Goal: Task Accomplishment & Management: Use online tool/utility

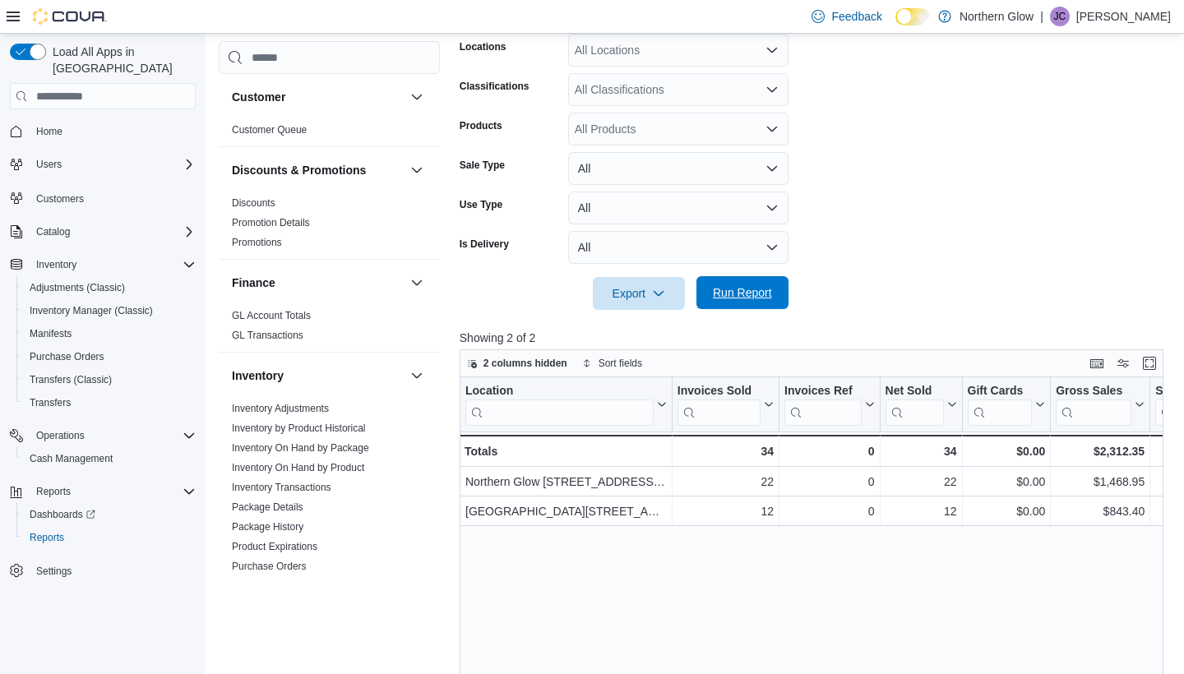
scroll to position [814, 0]
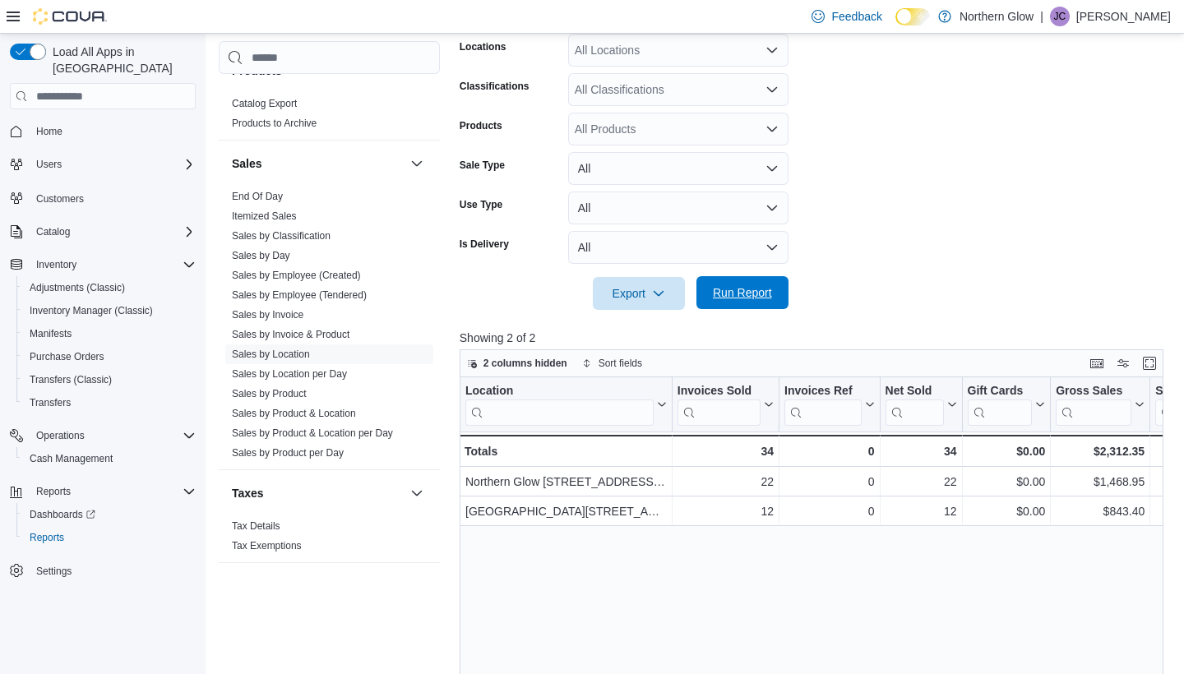
click at [729, 305] on span "Run Report" at bounding box center [742, 292] width 72 height 33
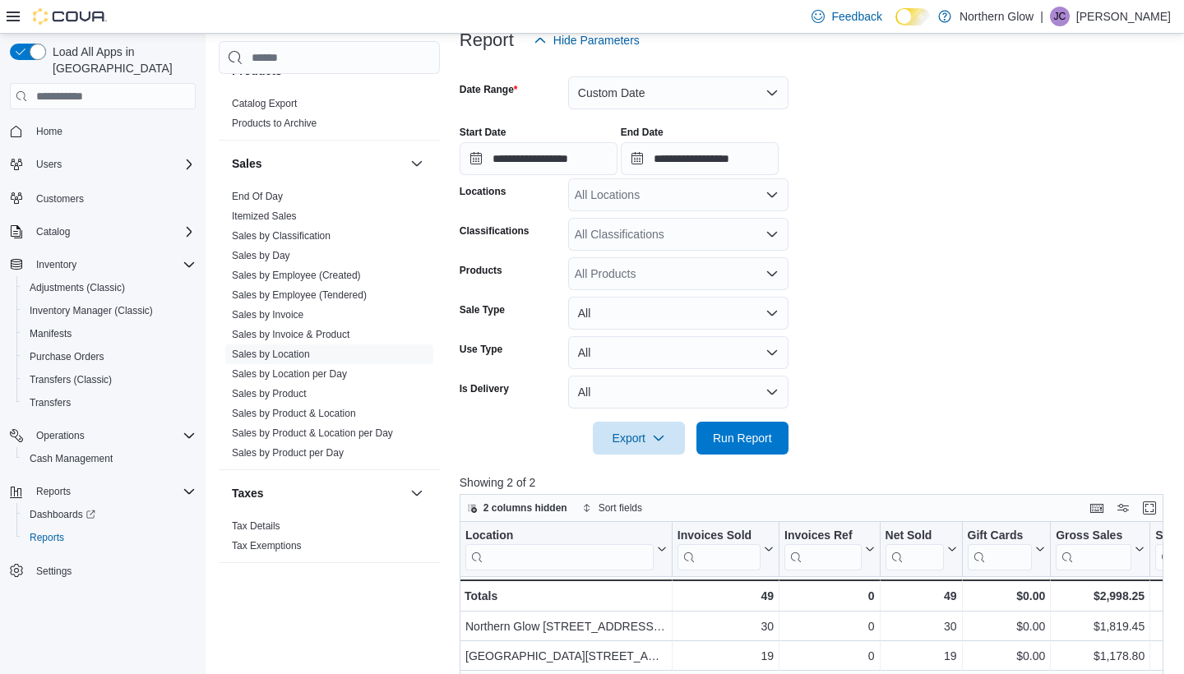
scroll to position [212, 0]
click at [740, 439] on span "Run Report" at bounding box center [742, 437] width 59 height 16
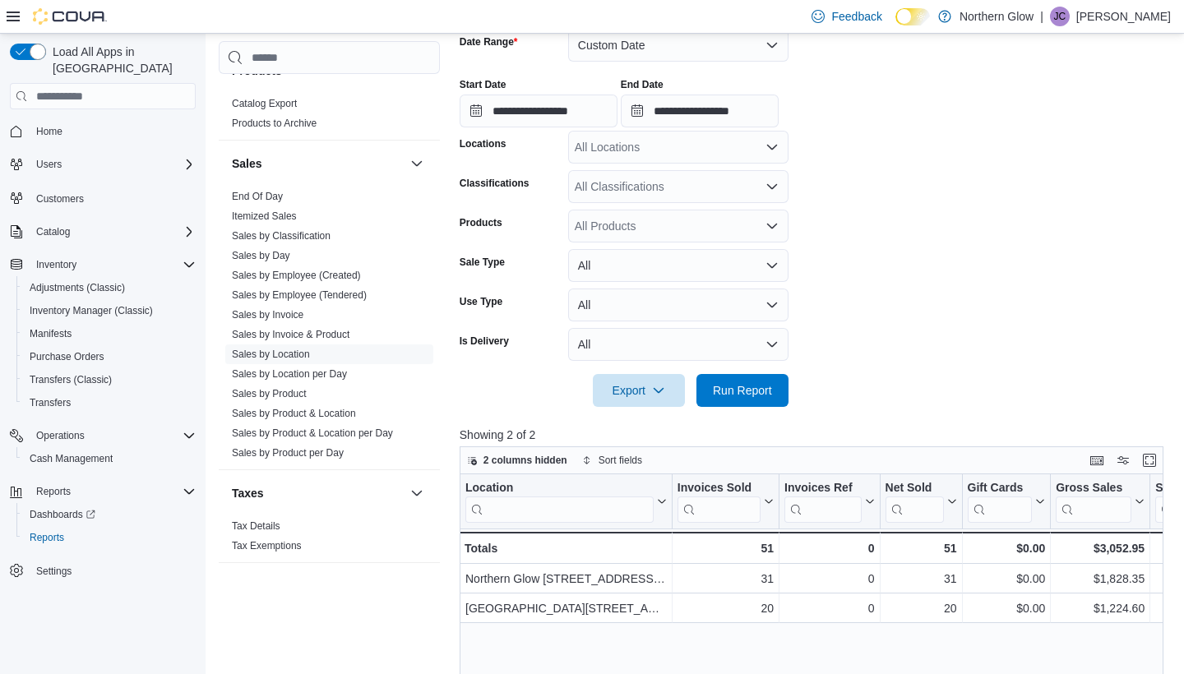
scroll to position [258, 0]
click at [769, 394] on span "Run Report" at bounding box center [742, 391] width 59 height 16
click at [748, 390] on span "Run Report" at bounding box center [742, 391] width 59 height 16
click at [759, 398] on span "Run Report" at bounding box center [742, 391] width 59 height 16
click at [738, 388] on span "Run Report" at bounding box center [742, 391] width 59 height 16
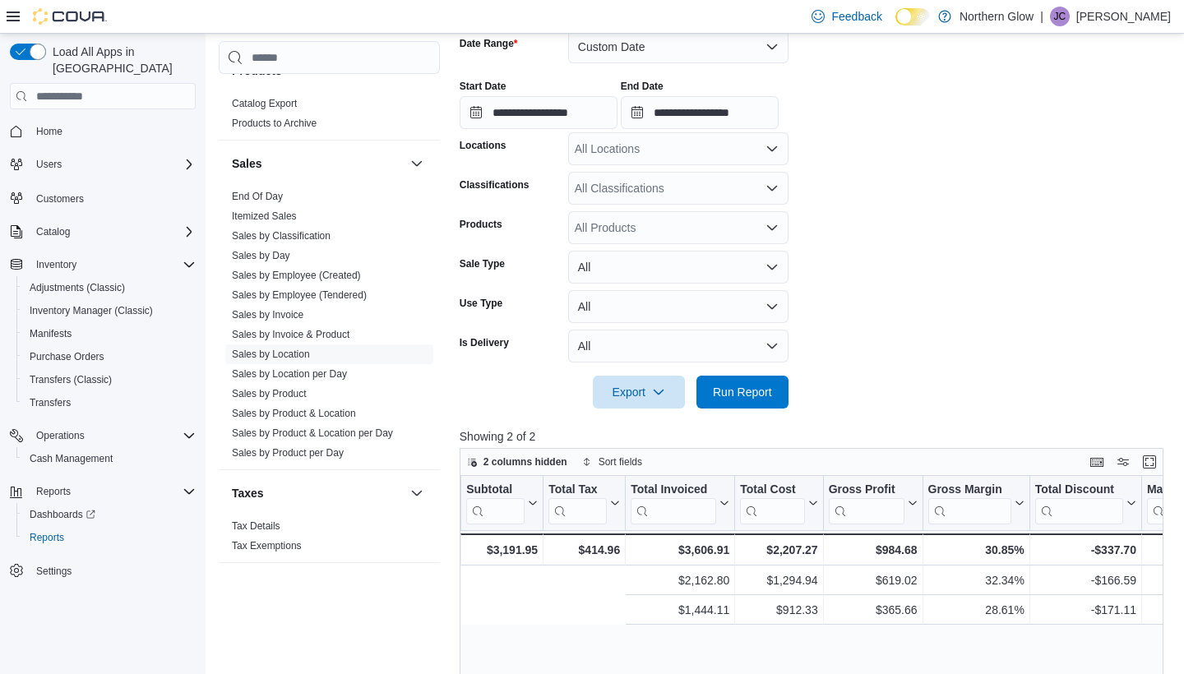
scroll to position [0, 487]
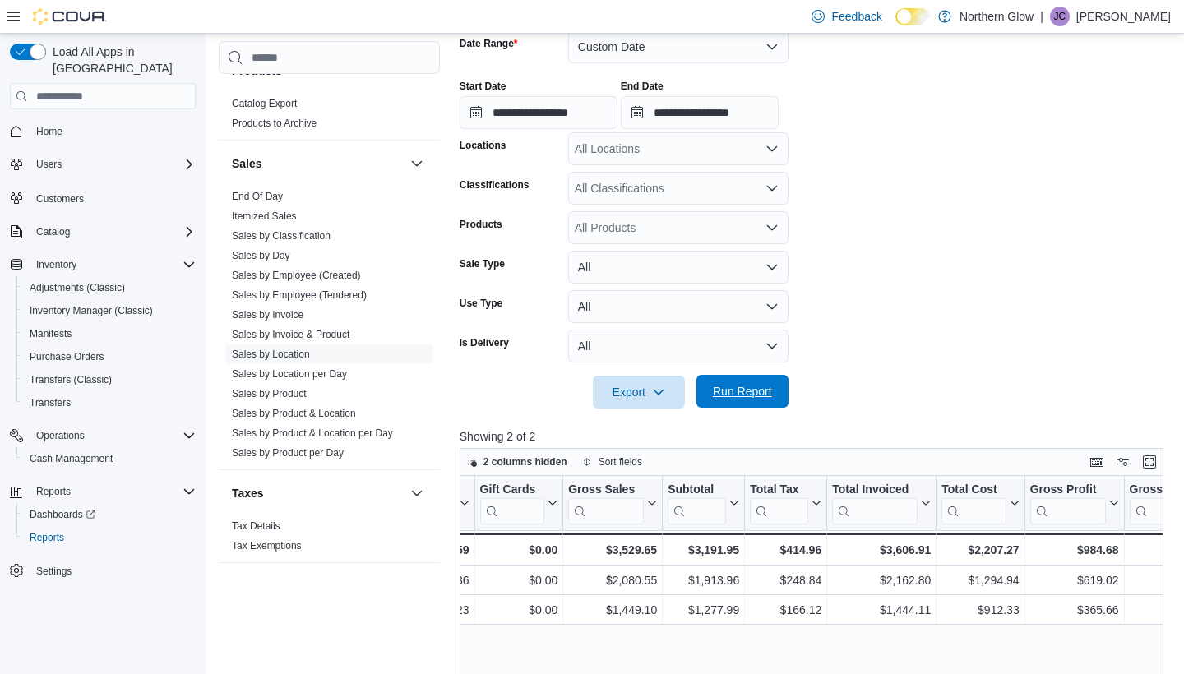
click at [757, 385] on span "Run Report" at bounding box center [742, 391] width 59 height 16
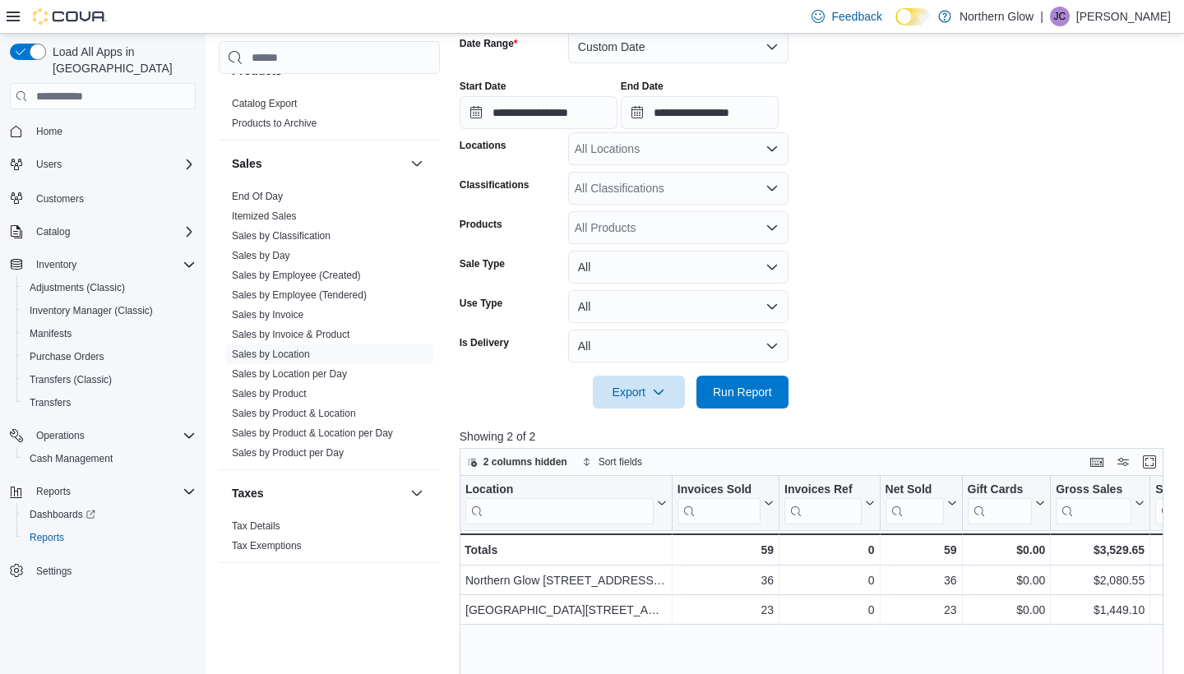
scroll to position [213, 0]
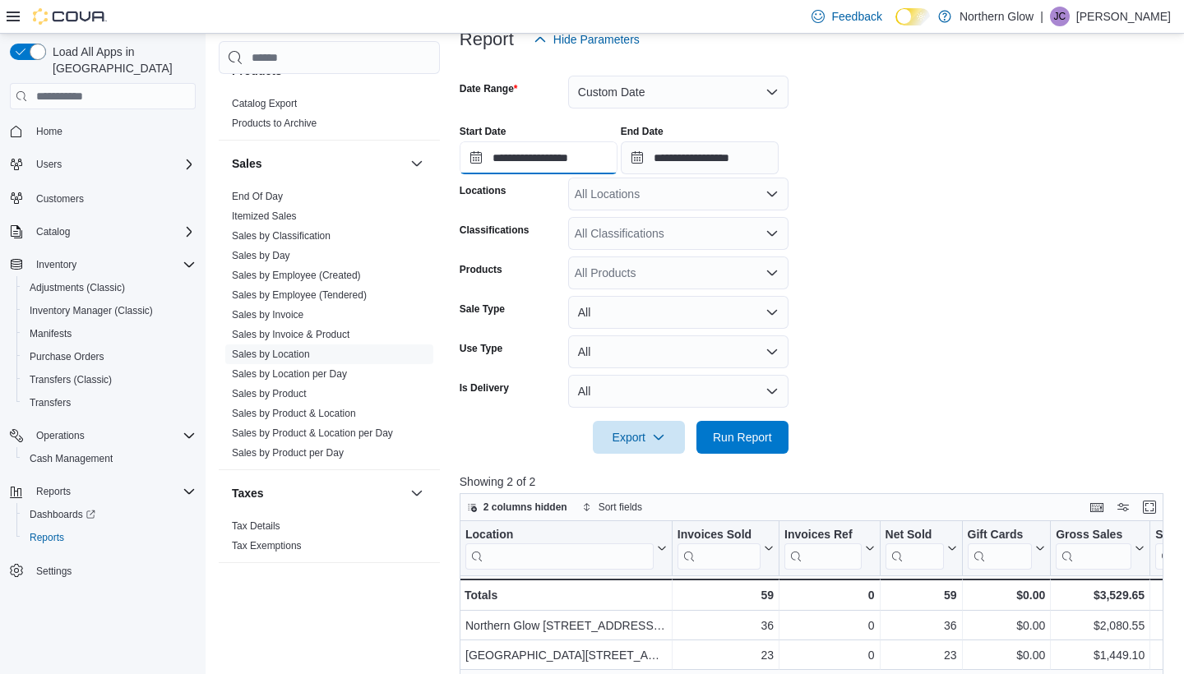
click at [576, 154] on input "**********" at bounding box center [538, 157] width 158 height 33
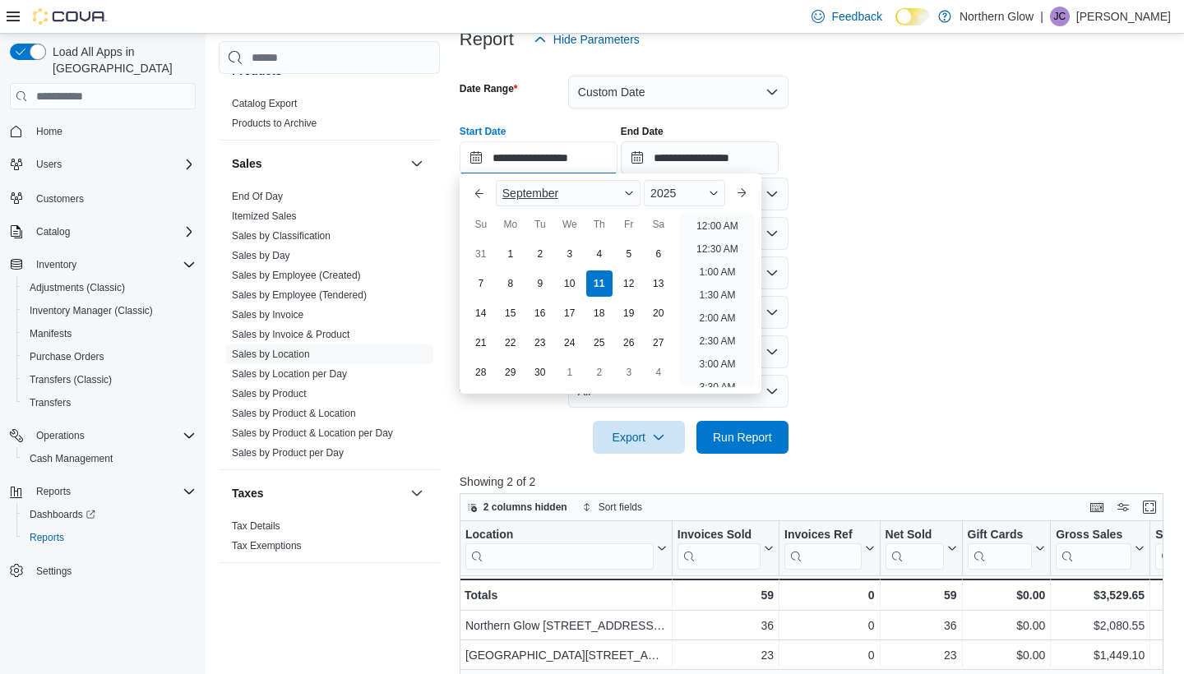
scroll to position [695, 0]
click at [717, 265] on li "4:00 PM" at bounding box center [717, 267] width 50 height 20
type input "**********"
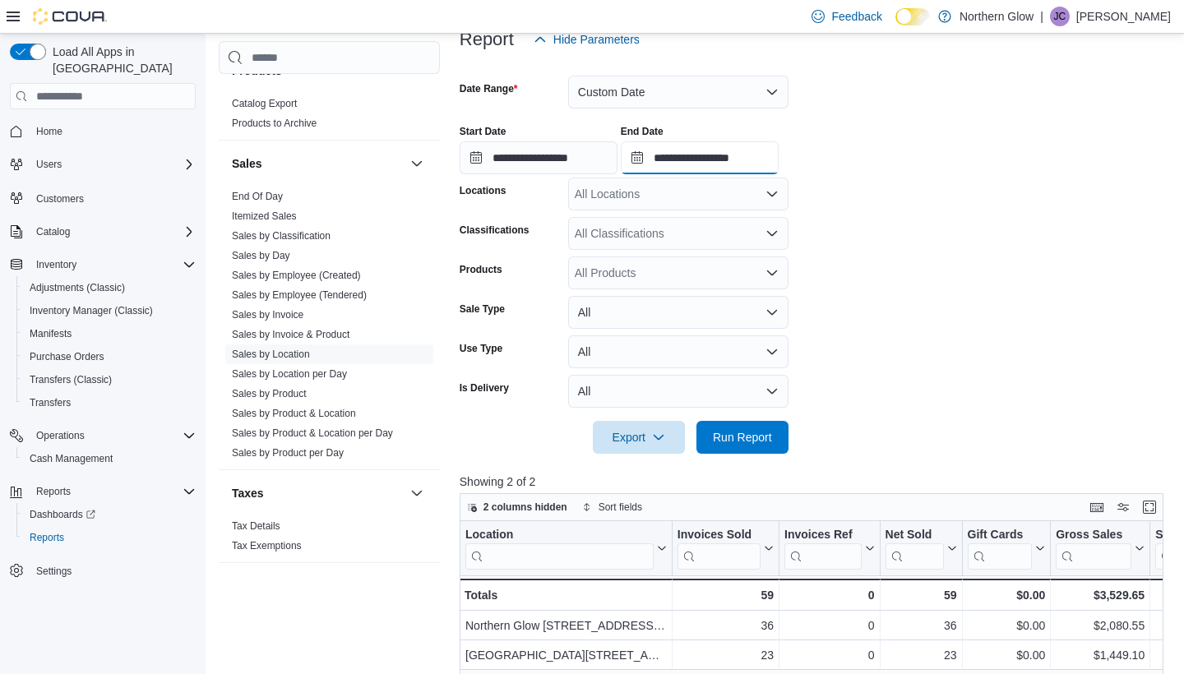
click at [758, 155] on input "**********" at bounding box center [700, 157] width 158 height 33
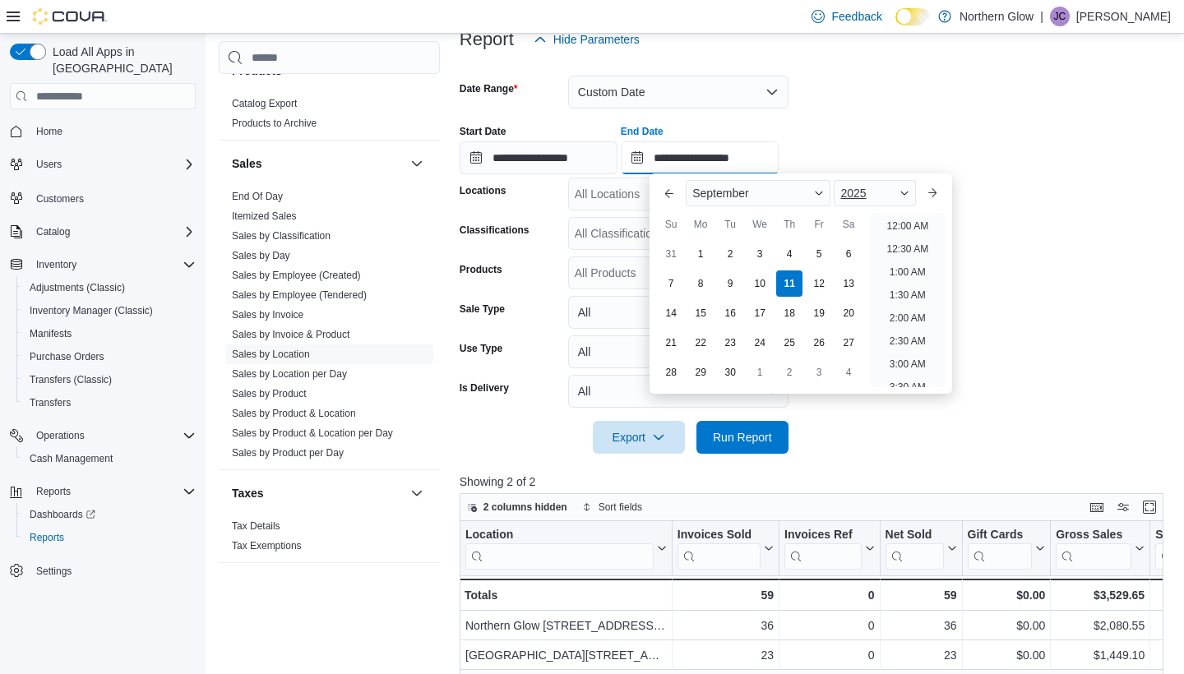
scroll to position [787, 0]
click at [908, 270] on li "6:00 PM" at bounding box center [907, 267] width 50 height 20
type input "**********"
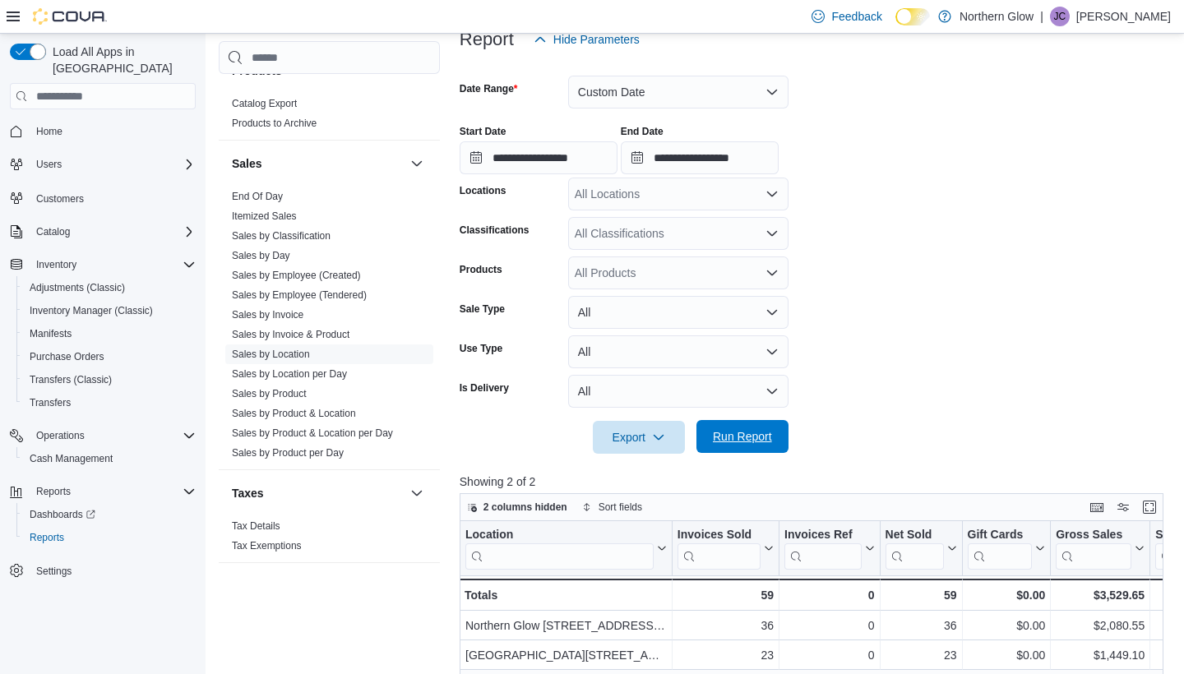
click at [745, 424] on span "Run Report" at bounding box center [742, 436] width 72 height 33
click at [763, 430] on span "Run Report" at bounding box center [742, 436] width 59 height 16
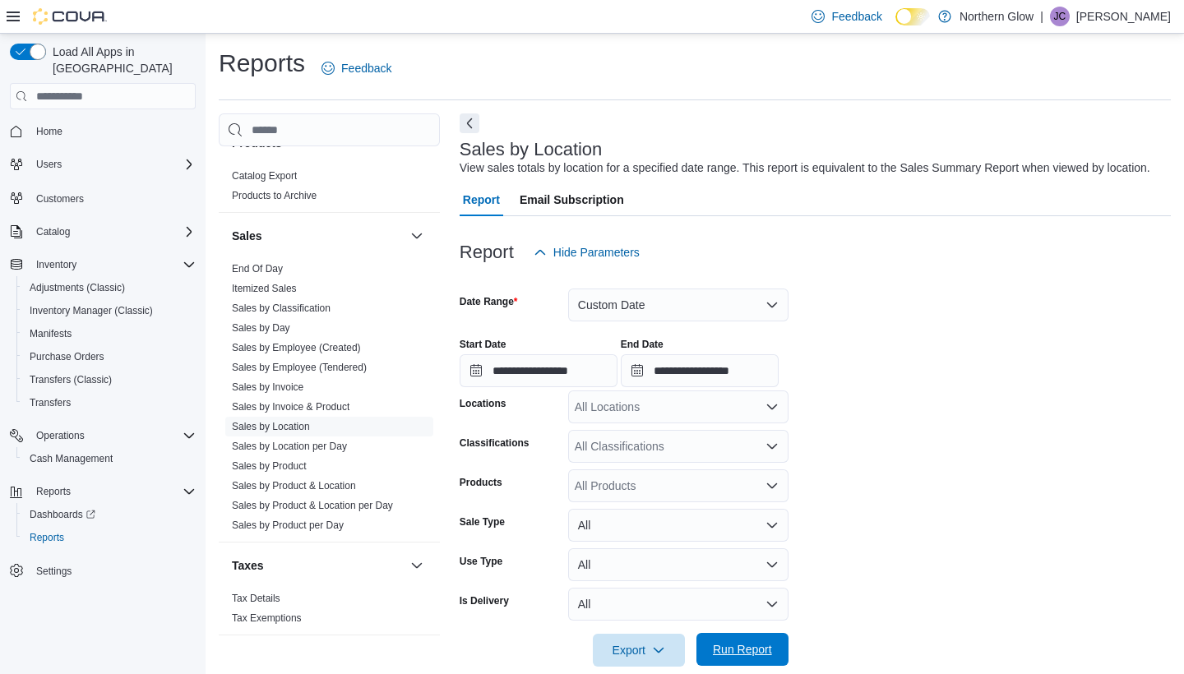
click at [724, 649] on span "Run Report" at bounding box center [742, 649] width 59 height 16
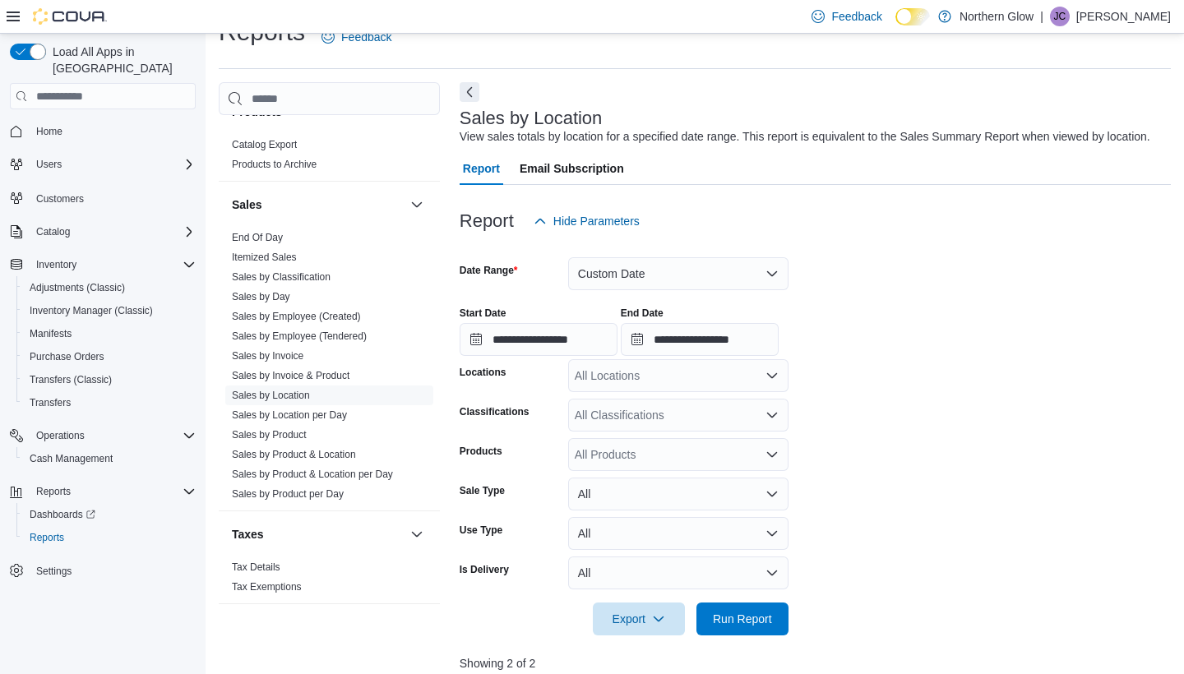
scroll to position [30, 0]
